Goal: Task Accomplishment & Management: Use online tool/utility

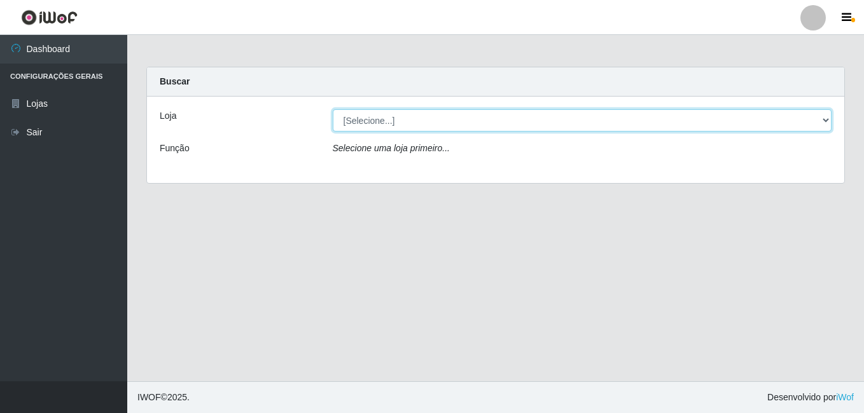
click at [368, 121] on select "[Selecione...] Ajubá Mercado" at bounding box center [582, 120] width 499 height 22
select select "402"
click at [333, 109] on select "[Selecione...] Ajubá Mercado" at bounding box center [582, 120] width 499 height 22
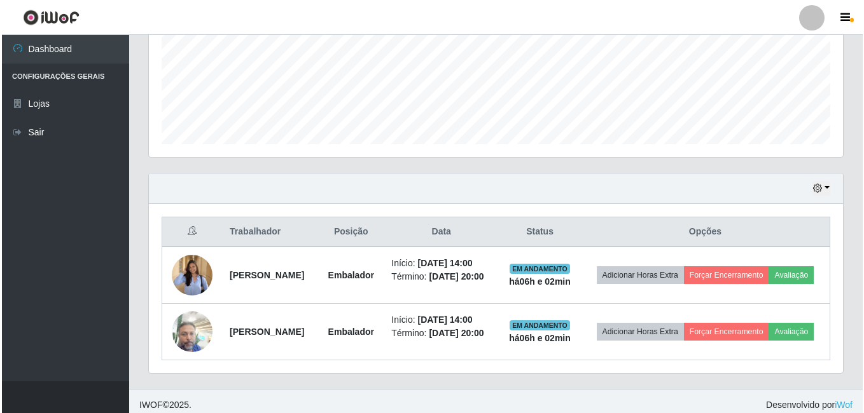
scroll to position [337, 0]
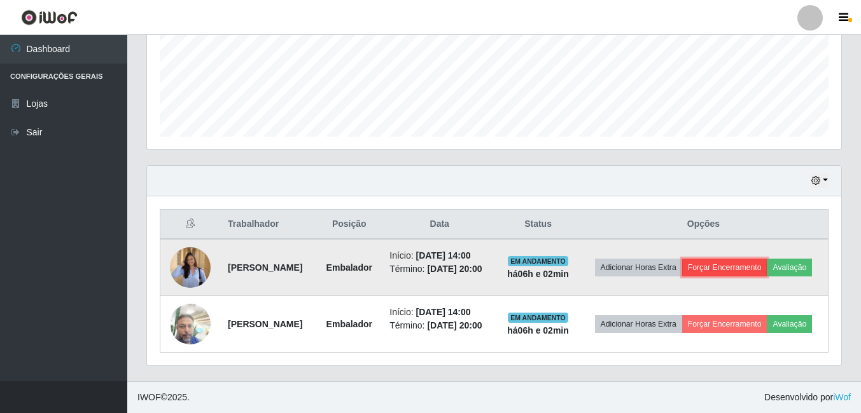
click at [767, 259] on button "Forçar Encerramento" at bounding box center [724, 268] width 85 height 18
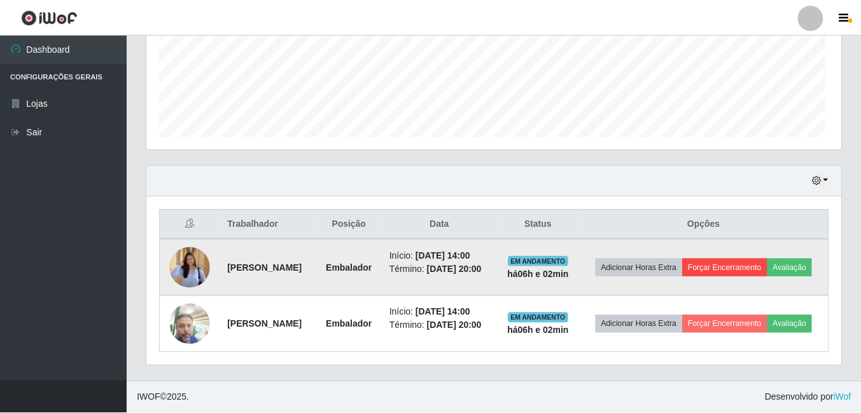
scroll to position [264, 688]
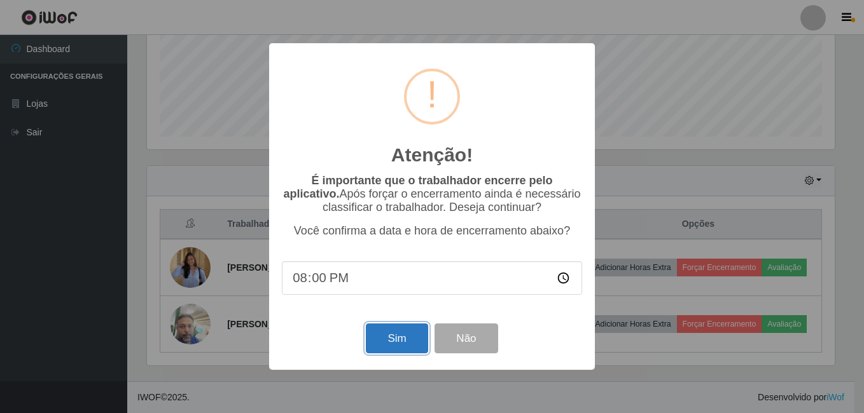
click at [413, 335] on button "Sim" at bounding box center [397, 339] width 62 height 30
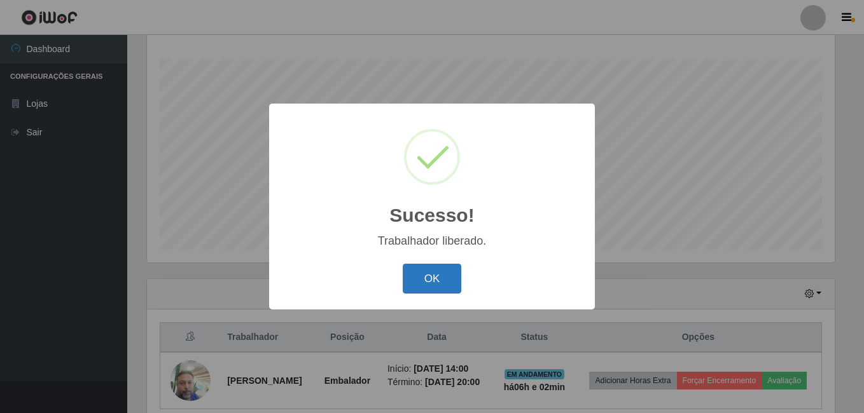
click at [430, 281] on button "OK" at bounding box center [432, 279] width 59 height 30
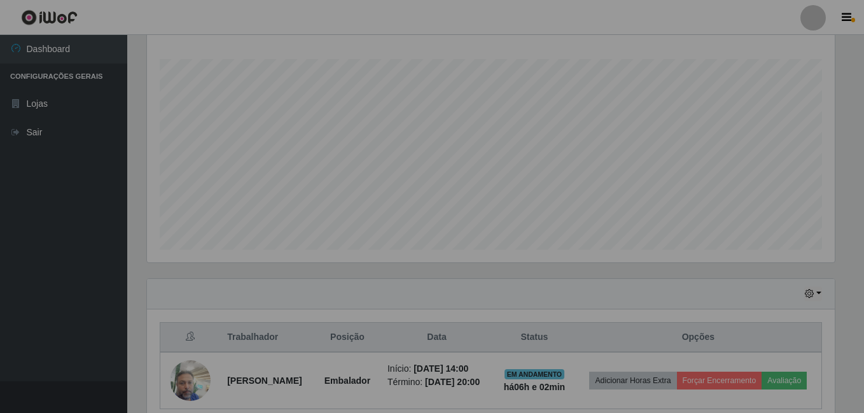
scroll to position [264, 694]
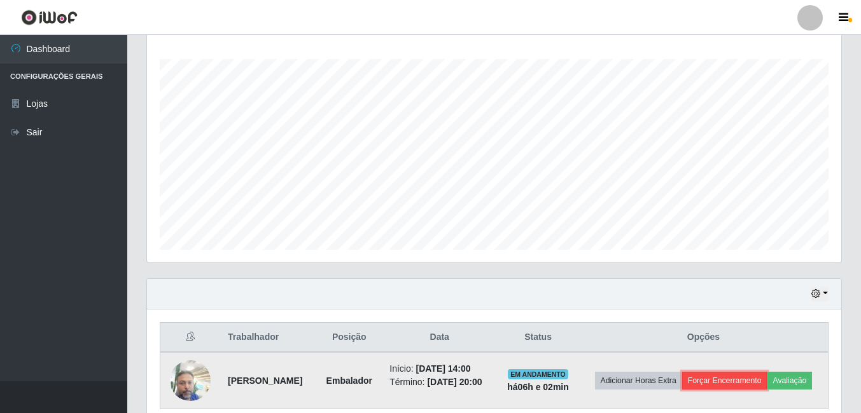
click at [767, 374] on button "Forçar Encerramento" at bounding box center [724, 381] width 85 height 18
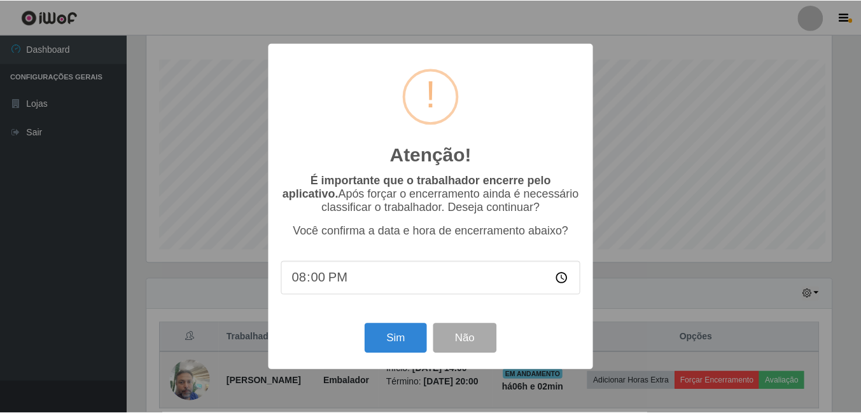
scroll to position [264, 688]
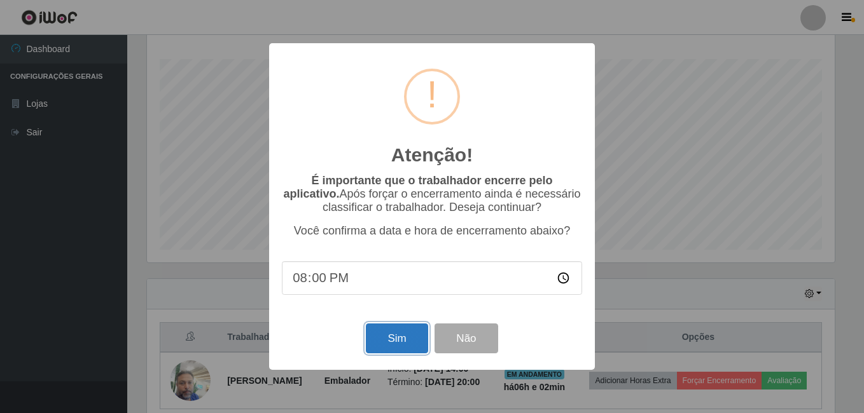
click at [390, 339] on button "Sim" at bounding box center [397, 339] width 62 height 30
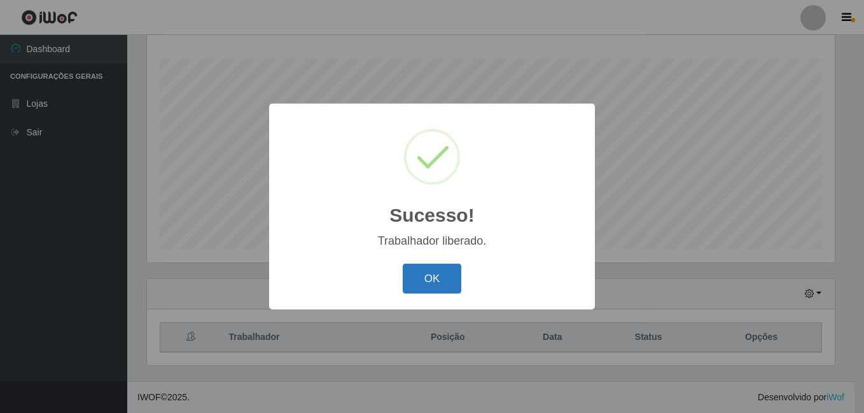
click at [426, 285] on button "OK" at bounding box center [432, 279] width 59 height 30
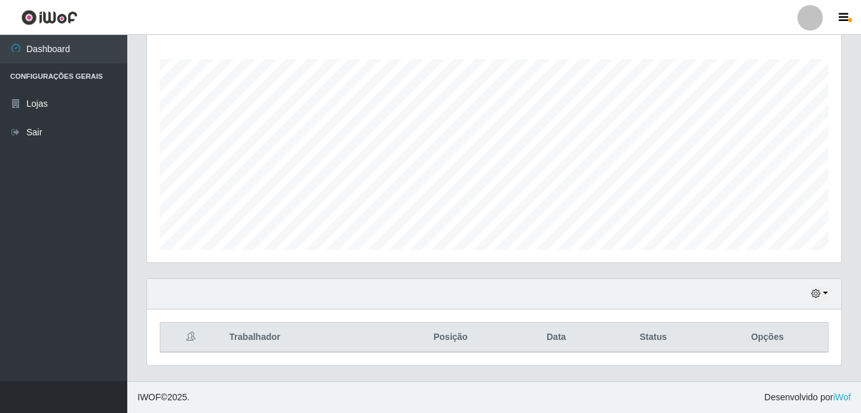
scroll to position [78, 0]
